Goal: Transaction & Acquisition: Purchase product/service

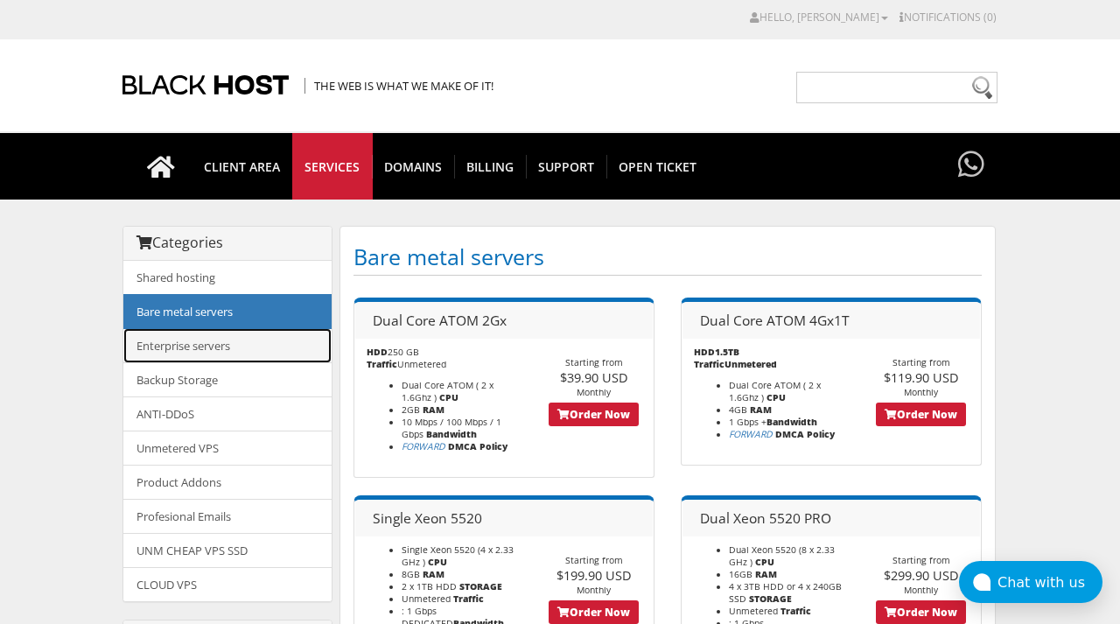
click at [257, 343] on link "Enterprise servers" at bounding box center [227, 345] width 208 height 35
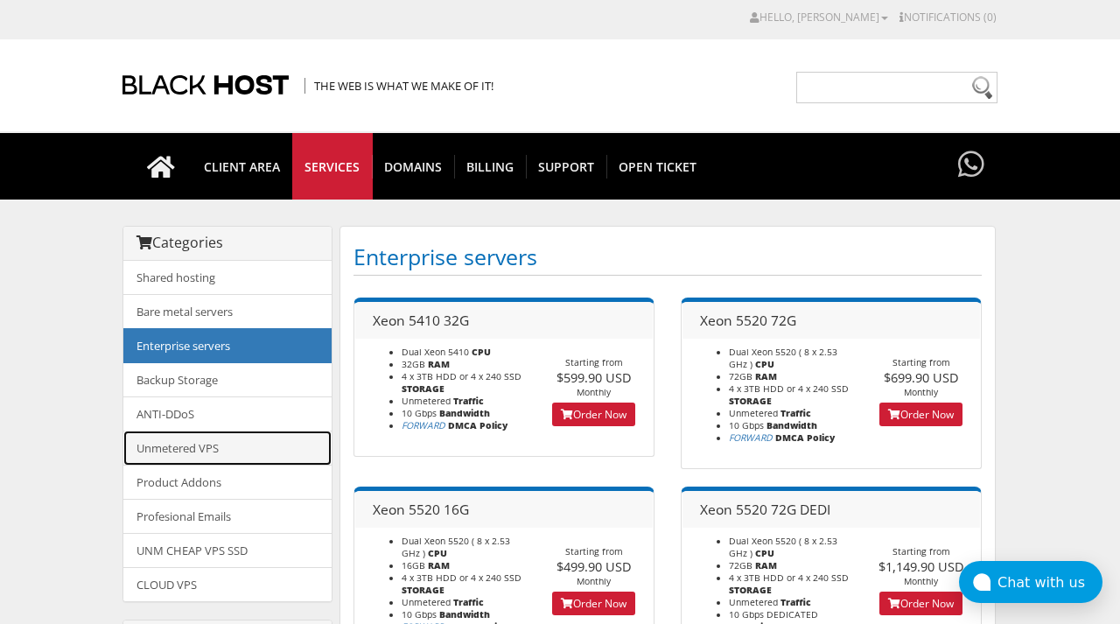
click at [255, 450] on link "Unmetered VPS" at bounding box center [227, 447] width 208 height 35
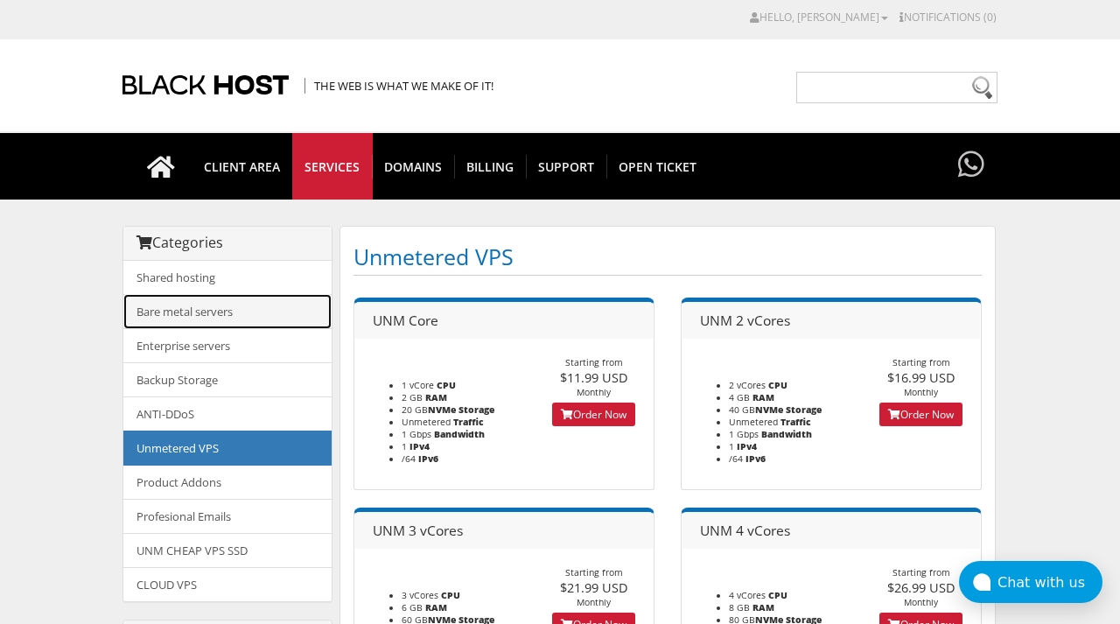
click at [261, 317] on link "Bare metal servers" at bounding box center [227, 311] width 208 height 35
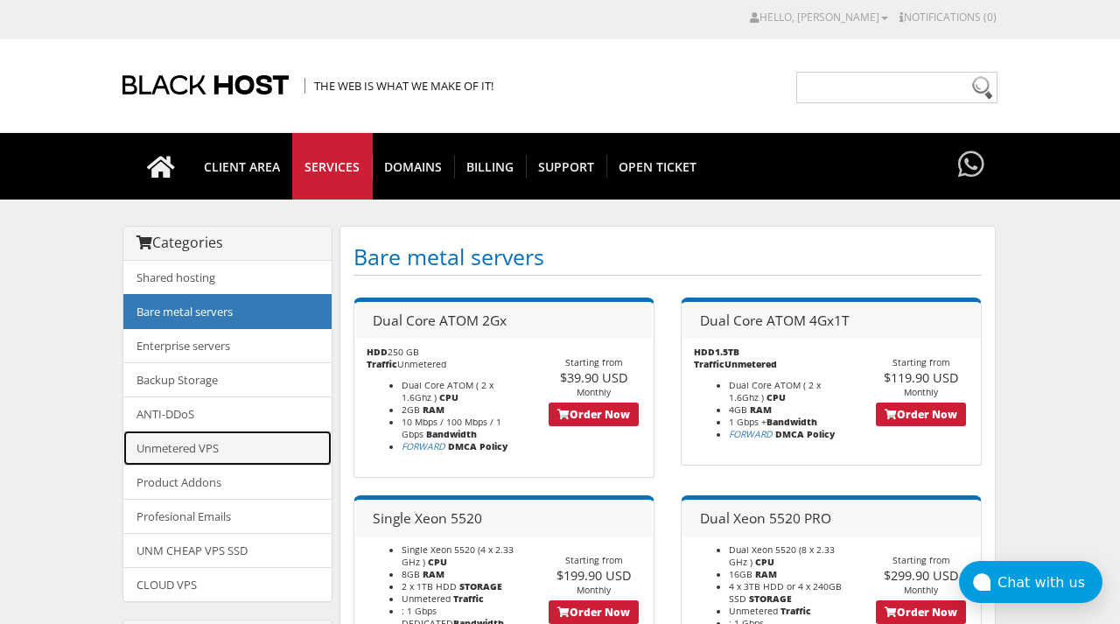
click at [253, 448] on link "Unmetered VPS" at bounding box center [227, 447] width 208 height 35
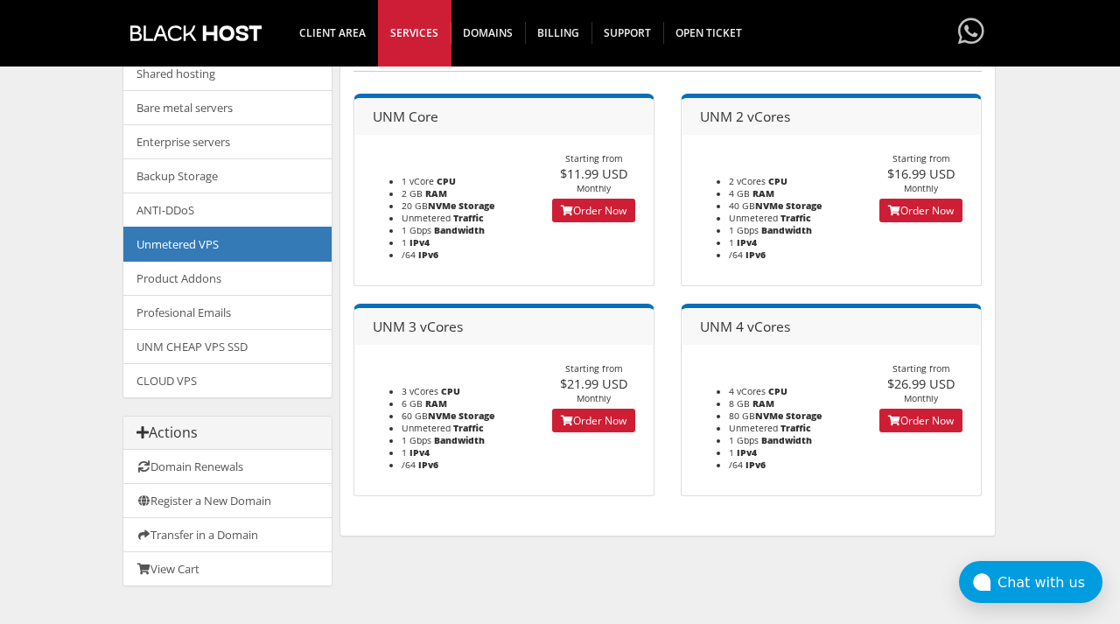
scroll to position [185, 0]
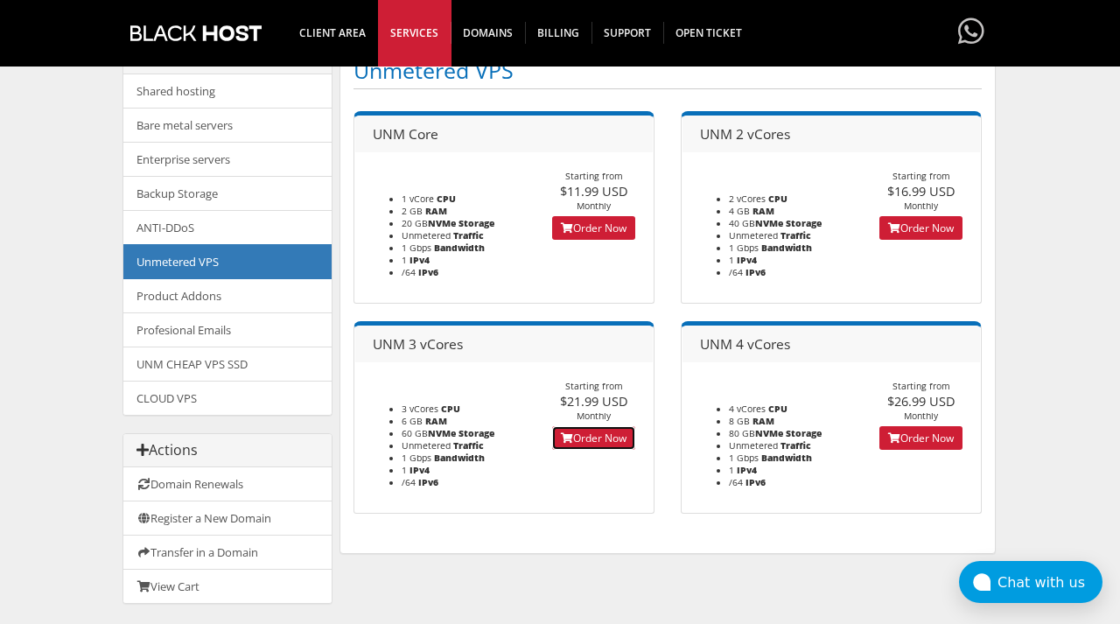
click at [590, 438] on link "Order Now" at bounding box center [593, 438] width 83 height 24
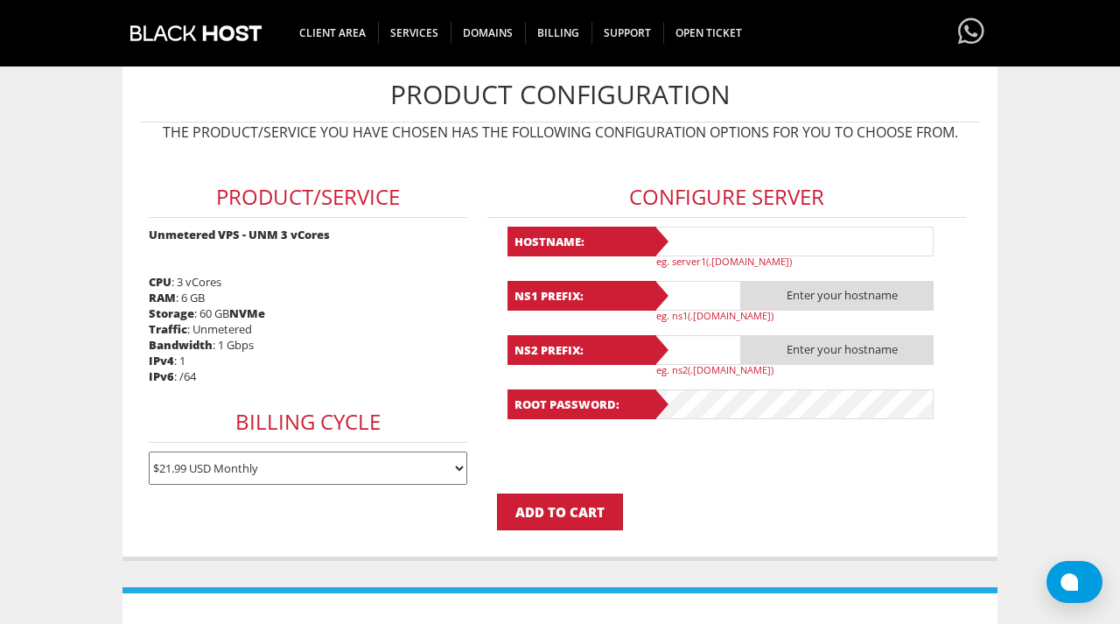
scroll to position [191, 0]
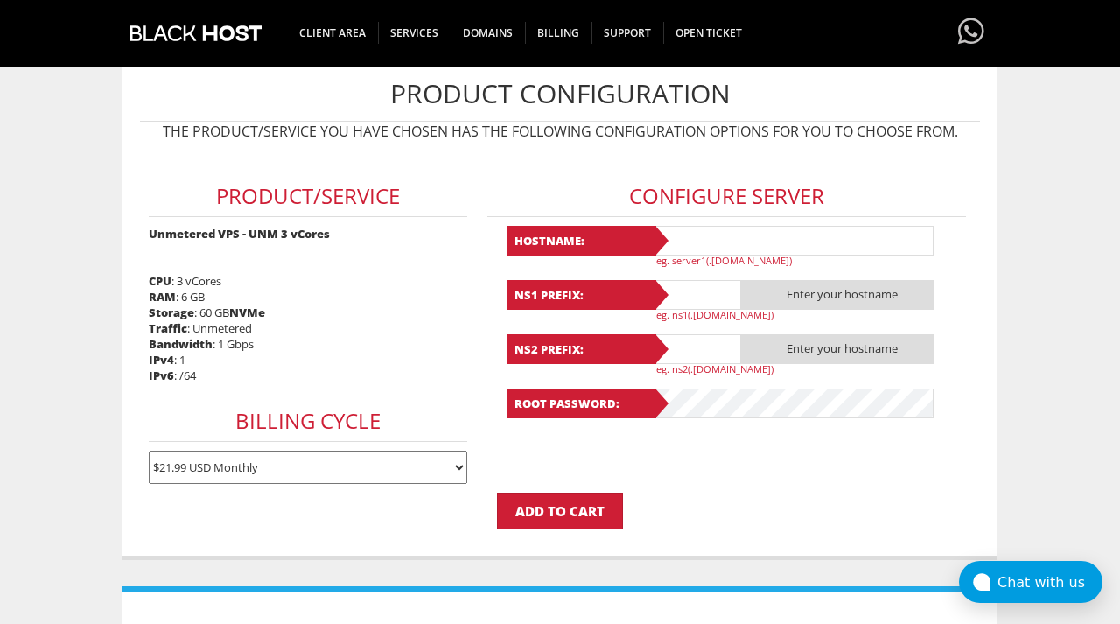
click at [720, 256] on p "eg. server1(.[DOMAIN_NAME])" at bounding box center [800, 260] width 289 height 13
click at [719, 232] on input "text" at bounding box center [794, 241] width 280 height 30
click at [698, 286] on input "text" at bounding box center [697, 295] width 87 height 30
click at [707, 319] on p "eg. ns1(.yourdomain.com)" at bounding box center [800, 314] width 289 height 13
click at [717, 342] on input "text" at bounding box center [697, 349] width 87 height 30
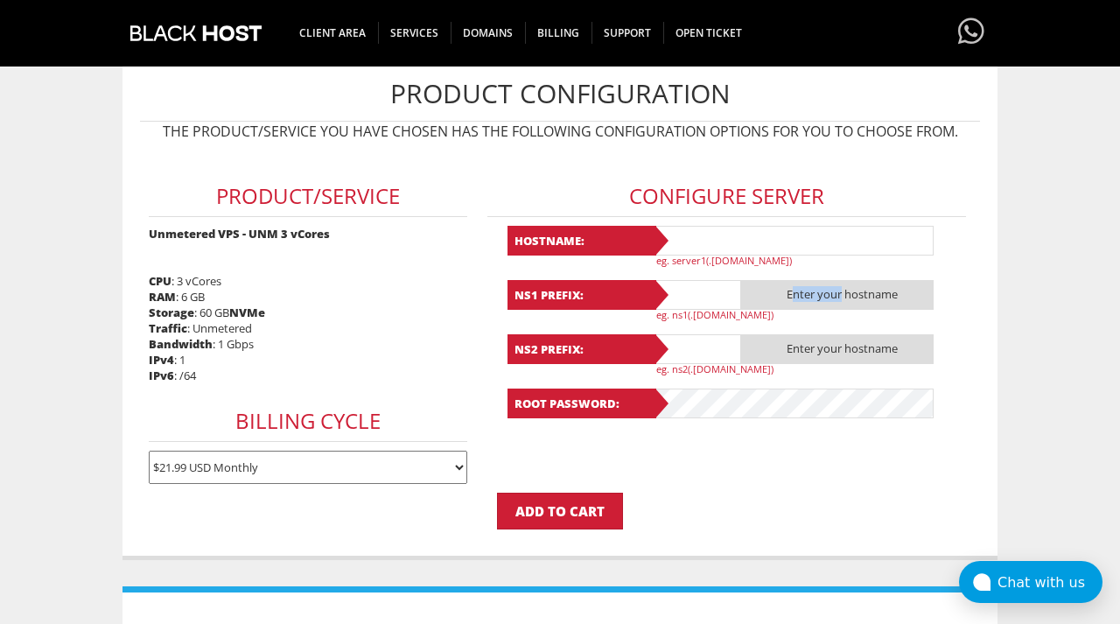
click at [836, 285] on span "Enter your hostname" at bounding box center [837, 295] width 192 height 30
click at [834, 304] on span "Enter your hostname" at bounding box center [837, 295] width 192 height 30
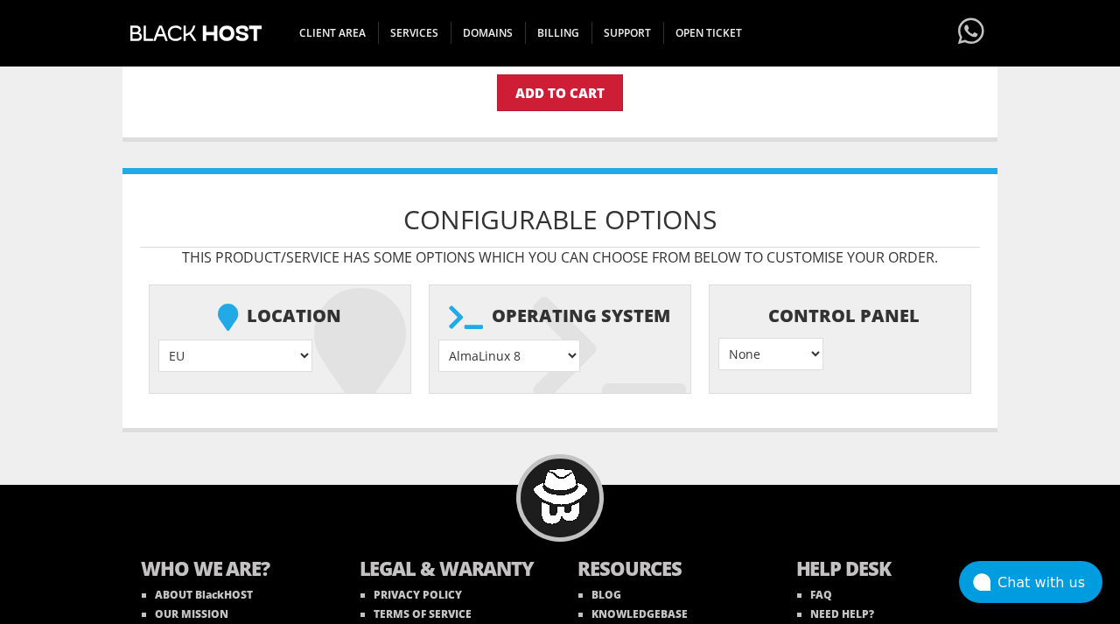
scroll to position [650, 0]
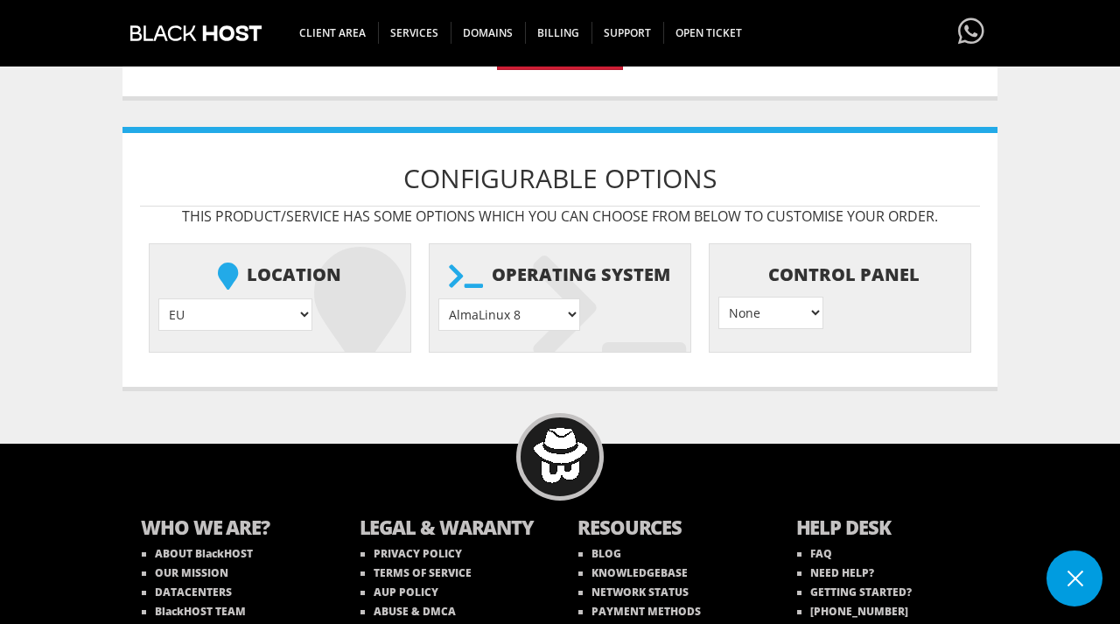
click at [531, 317] on select "AlmaLinux 8 } AlmaLinux 9 } AlmaLinux 10 } Rocky Linux 8 } Rocky Linux 9 } Cent…" at bounding box center [509, 314] width 142 height 32
click at [235, 312] on select "EU } USA } London } Amsterdam } Vienna } Chicago }" at bounding box center [235, 314] width 154 height 32
select select "1178"
click at [158, 298] on select "EU } USA } London } Amsterdam } Vienna } Chicago }" at bounding box center [235, 314] width 154 height 32
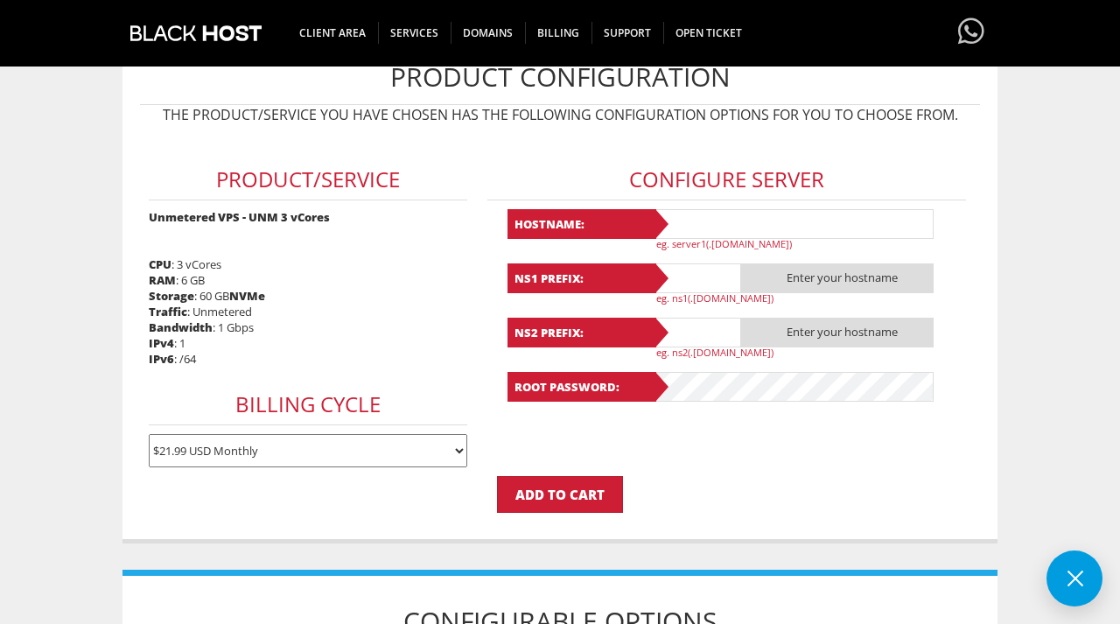
scroll to position [196, 0]
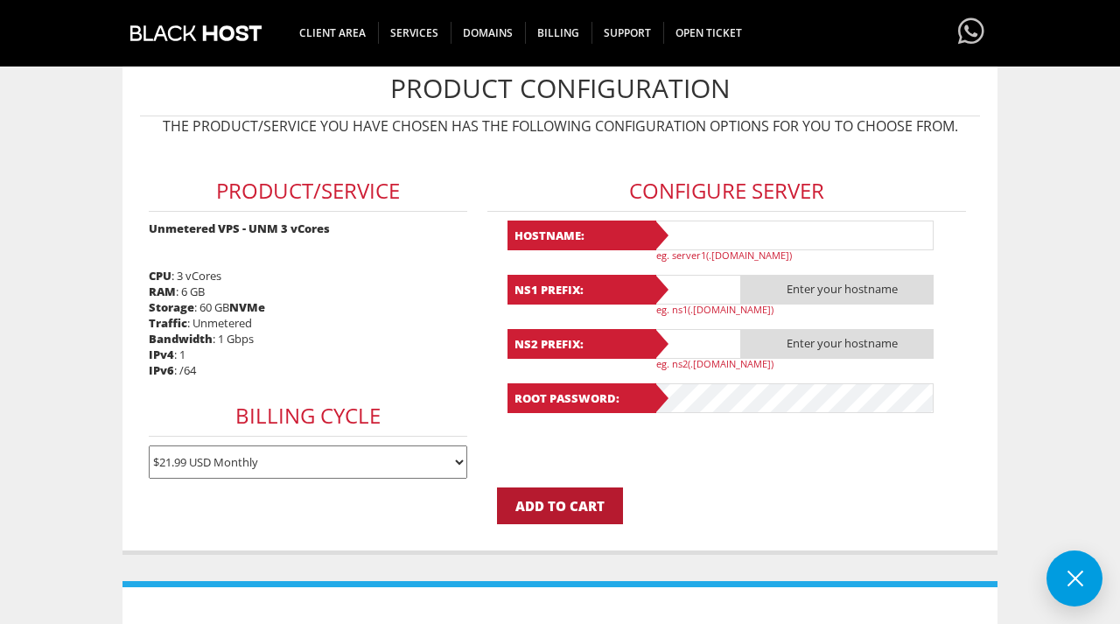
click at [583, 500] on input "Add to Cart" at bounding box center [560, 505] width 126 height 37
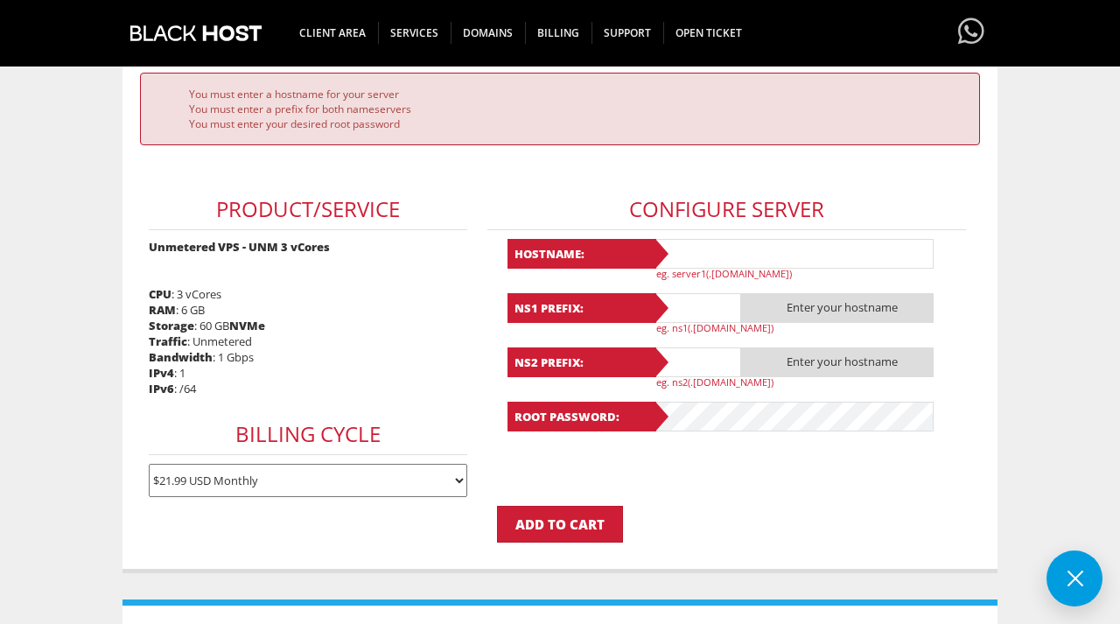
scroll to position [291, 0]
